Goal: Transaction & Acquisition: Obtain resource

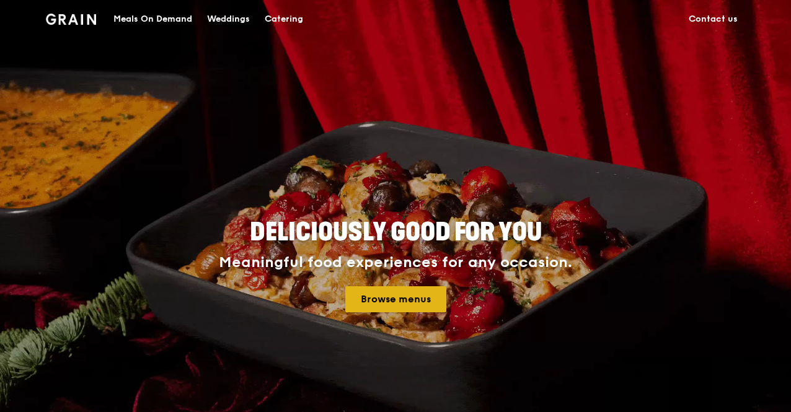
click at [399, 305] on link "Browse menus" at bounding box center [395, 299] width 101 height 26
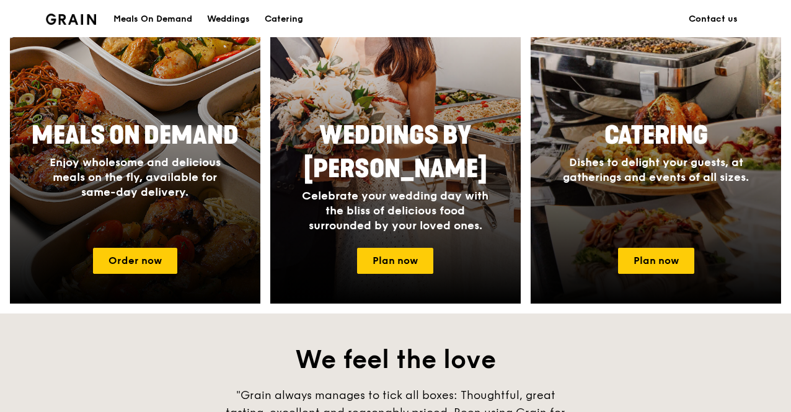
scroll to position [589, 0]
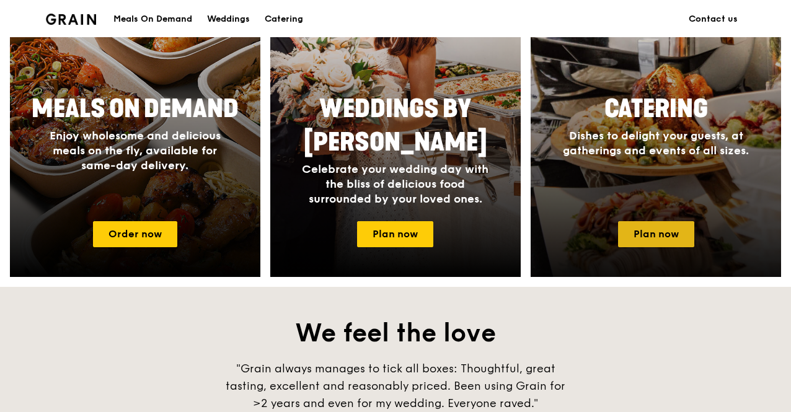
click at [666, 234] on link "Plan now" at bounding box center [656, 234] width 76 height 26
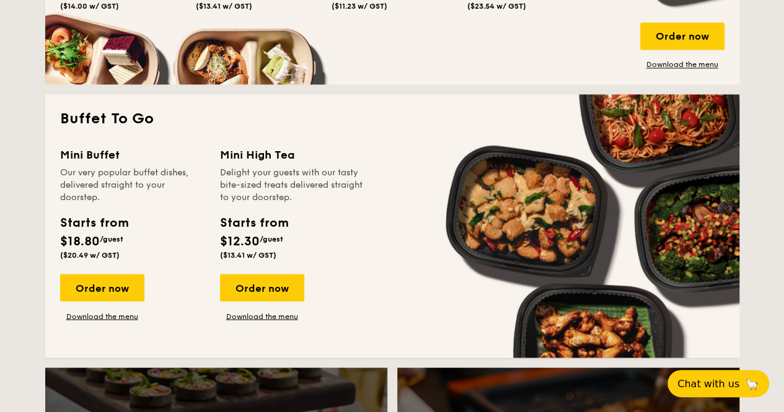
scroll to position [1016, 0]
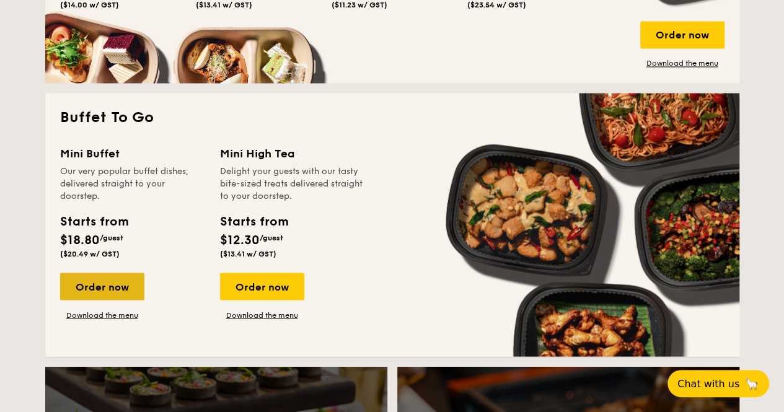
click at [112, 287] on div "Order now" at bounding box center [102, 286] width 84 height 27
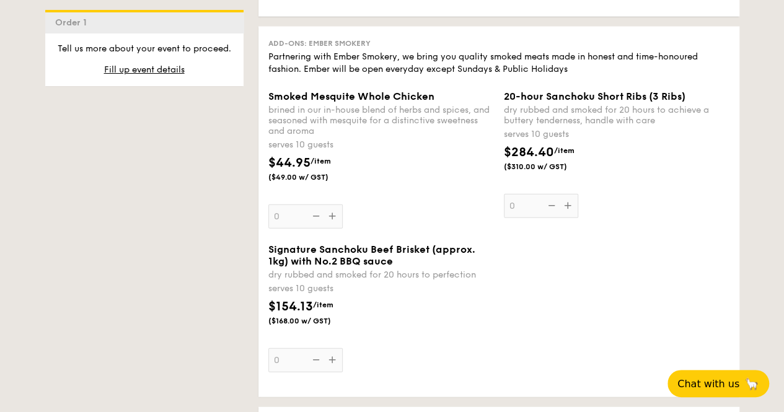
scroll to position [1285, 0]
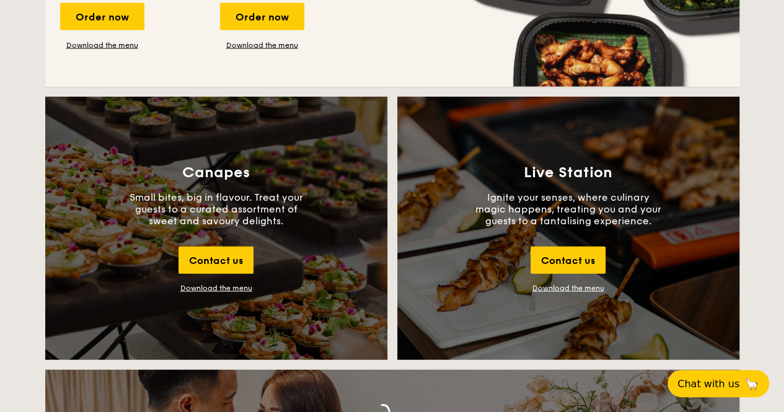
scroll to position [2370, 0]
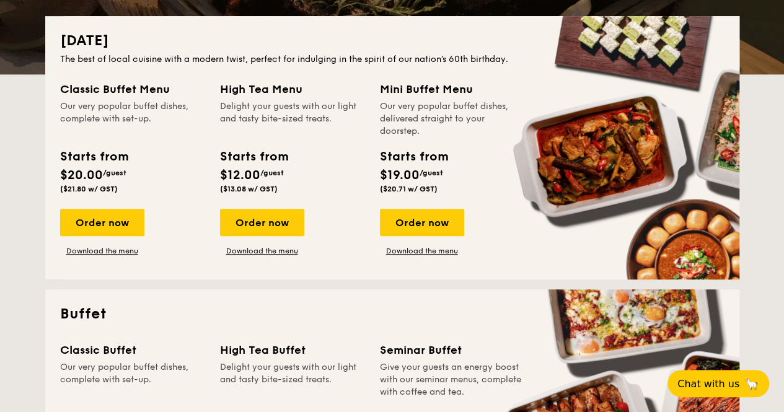
scroll to position [289, 0]
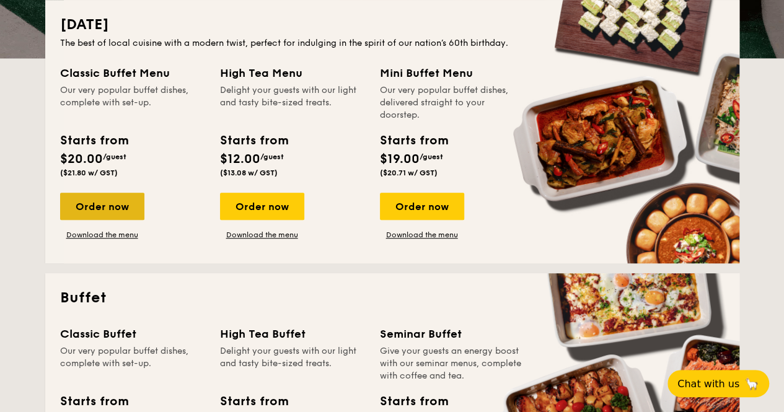
click at [103, 208] on div "Order now" at bounding box center [102, 206] width 84 height 27
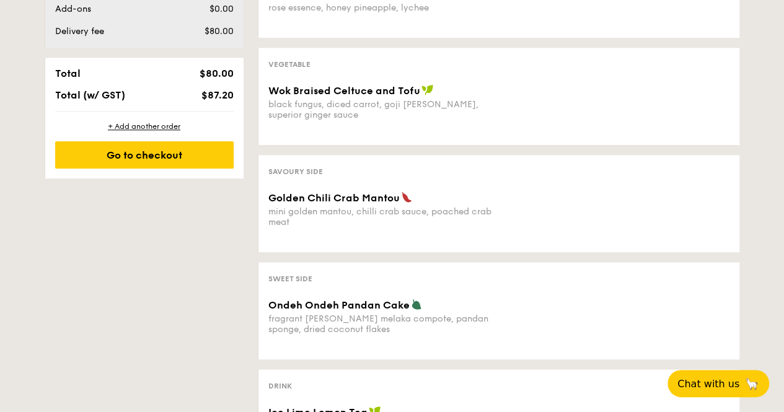
scroll to position [614, 0]
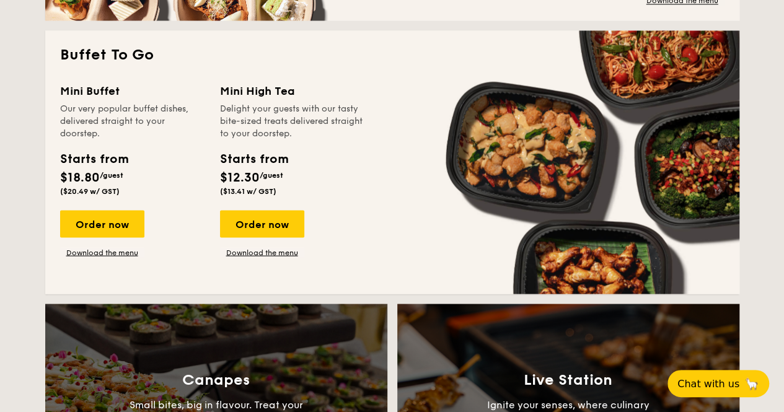
scroll to position [1079, 0]
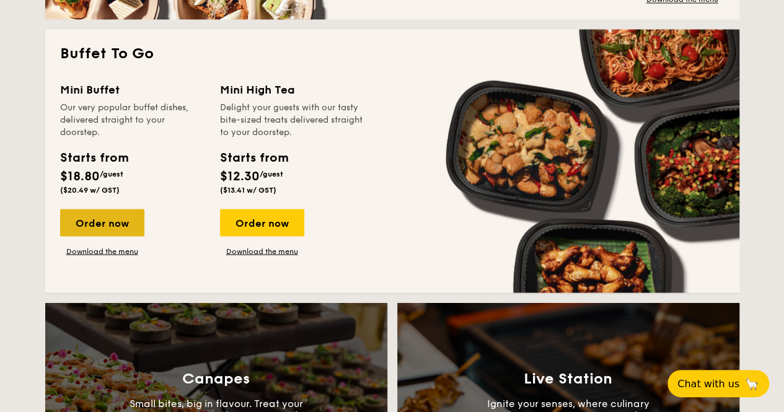
click at [116, 233] on div "Order now" at bounding box center [102, 222] width 84 height 27
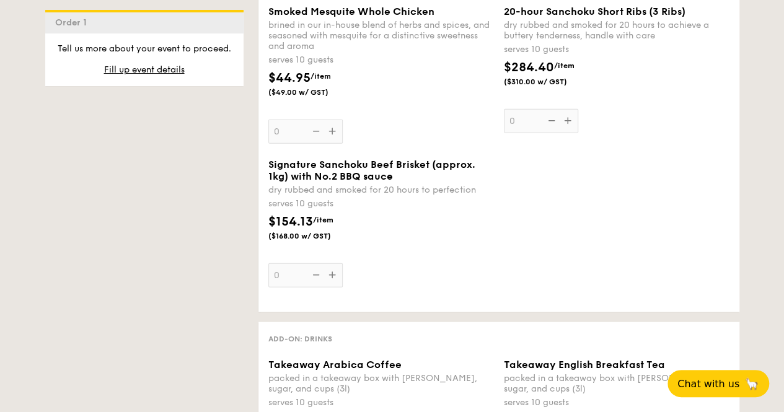
scroll to position [1368, 0]
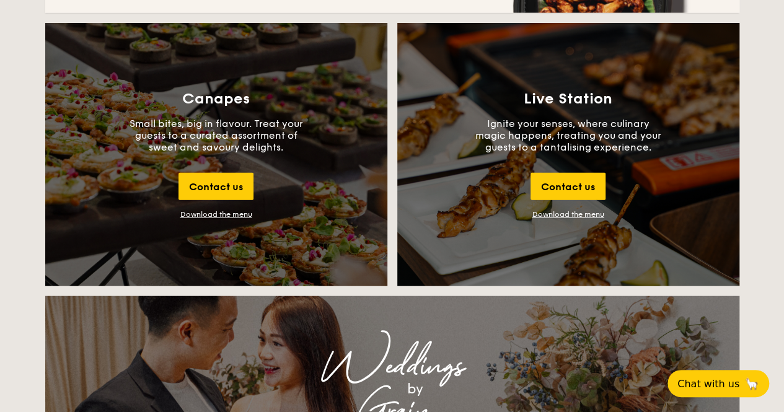
scroll to position [1367, 0]
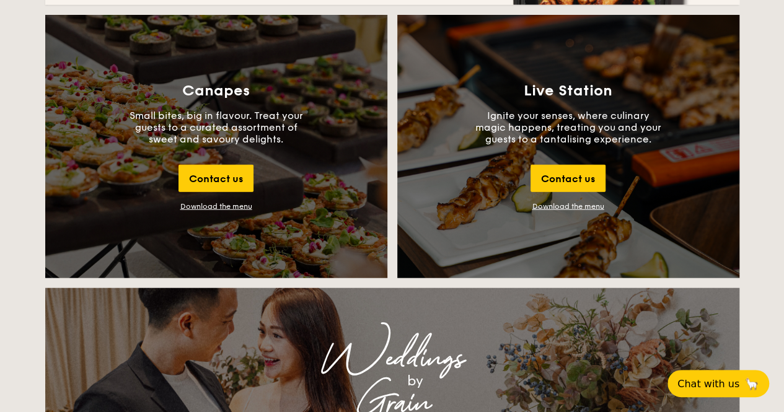
click at [222, 206] on div "Download the menu" at bounding box center [216, 206] width 72 height 9
